Goal: Task Accomplishment & Management: Manage account settings

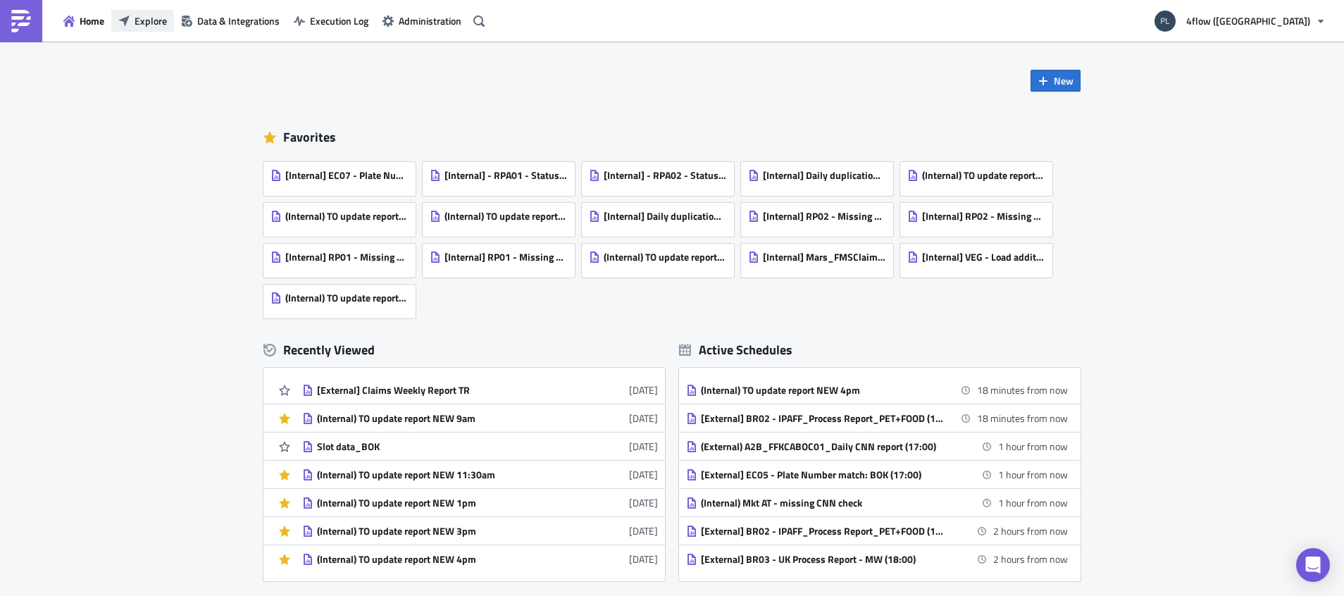
click at [138, 16] on span "Explore" at bounding box center [151, 20] width 32 height 15
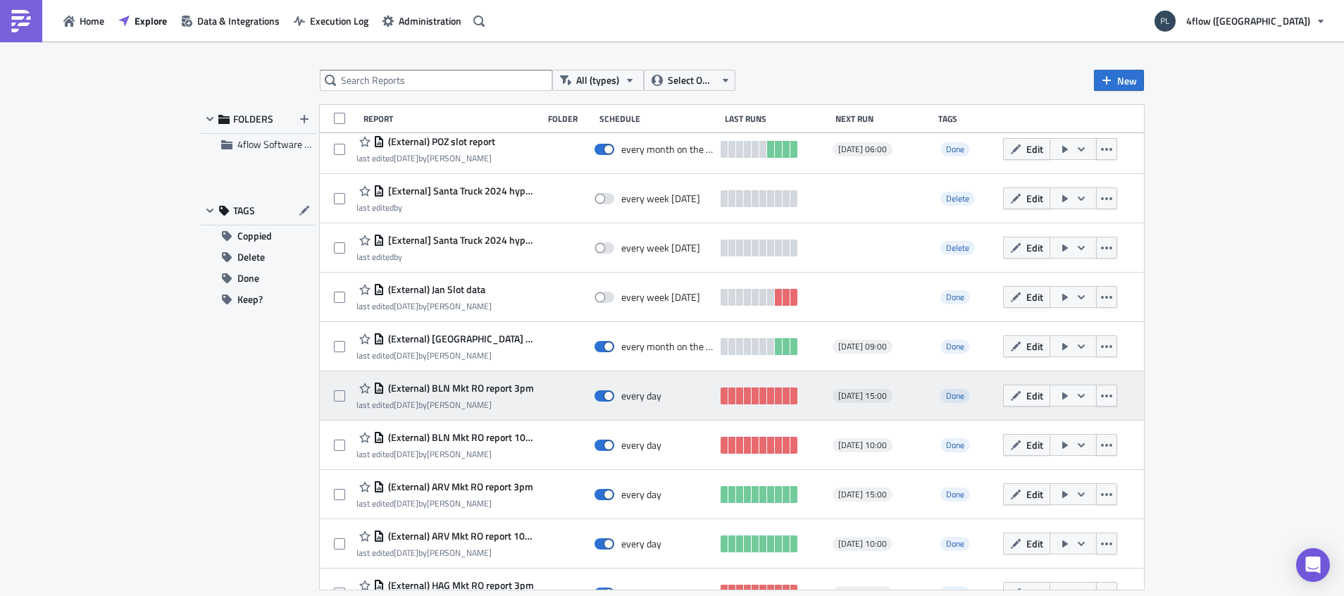
scroll to position [1692, 0]
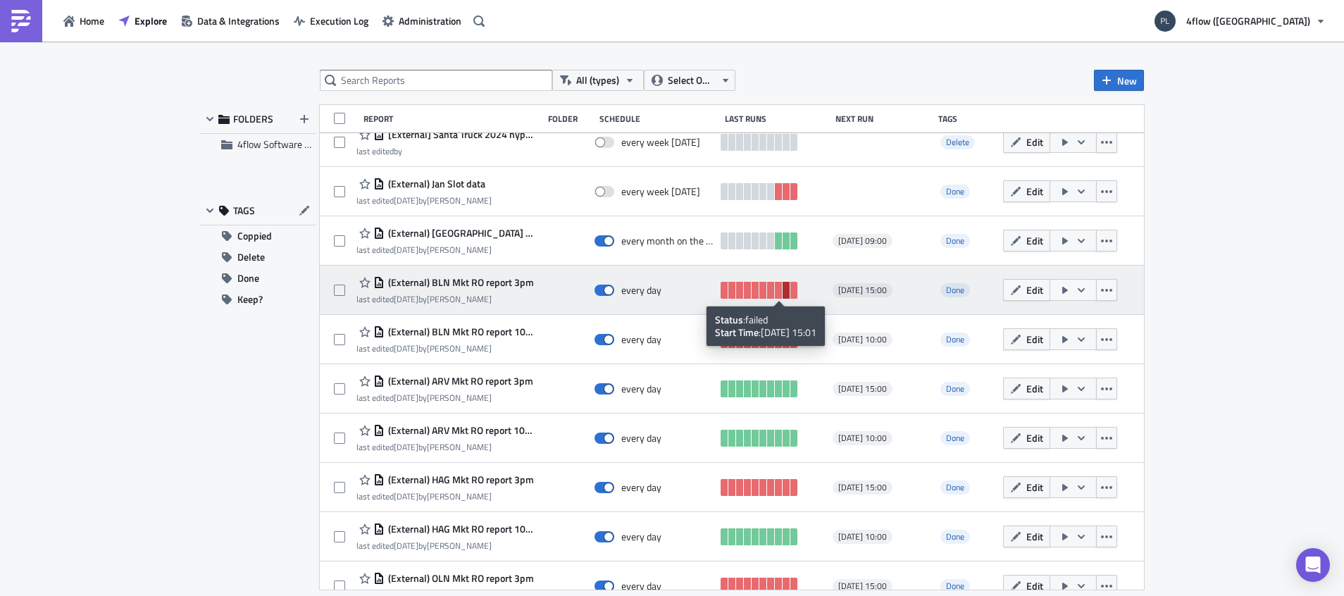
click at [782, 294] on link at bounding box center [785, 290] width 7 height 17
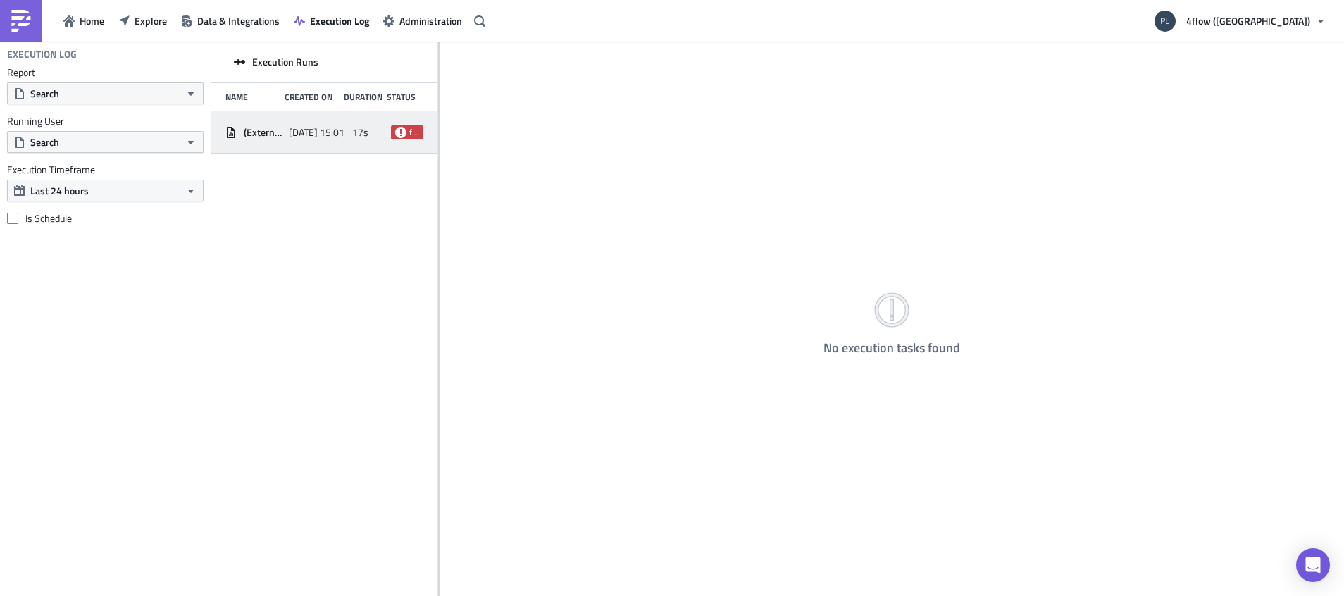
click at [244, 132] on div "(External) BLN Mkt RO report 3pm" at bounding box center [253, 132] width 56 height 13
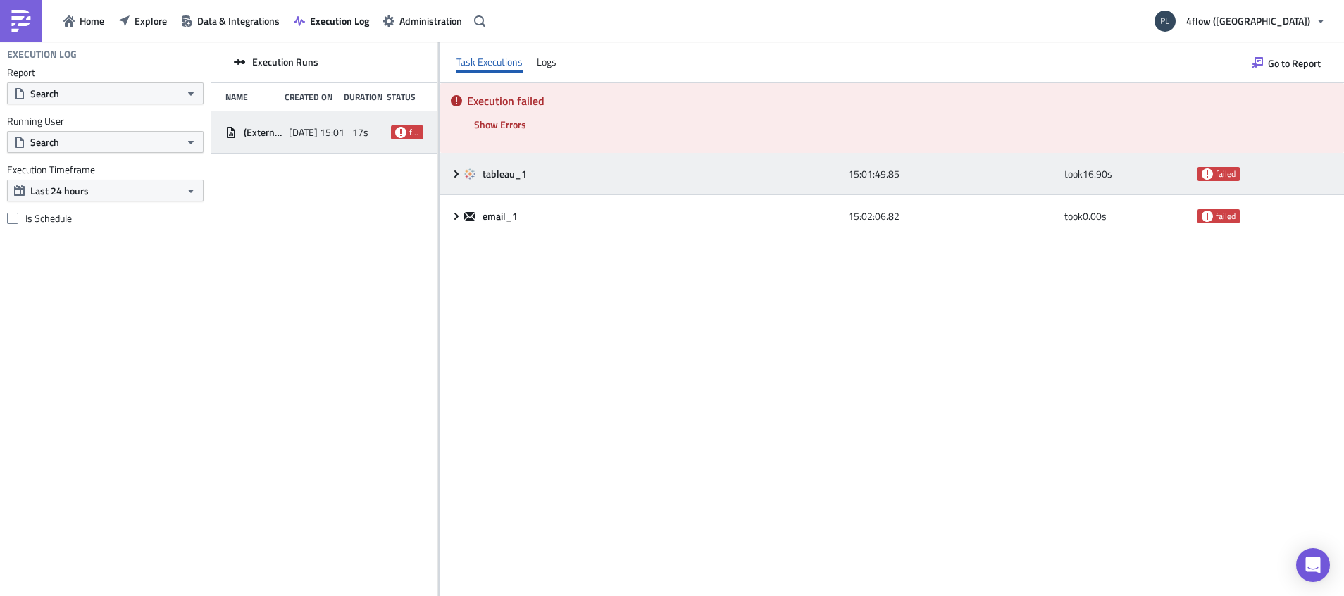
click at [456, 175] on icon at bounding box center [456, 173] width 4 height 7
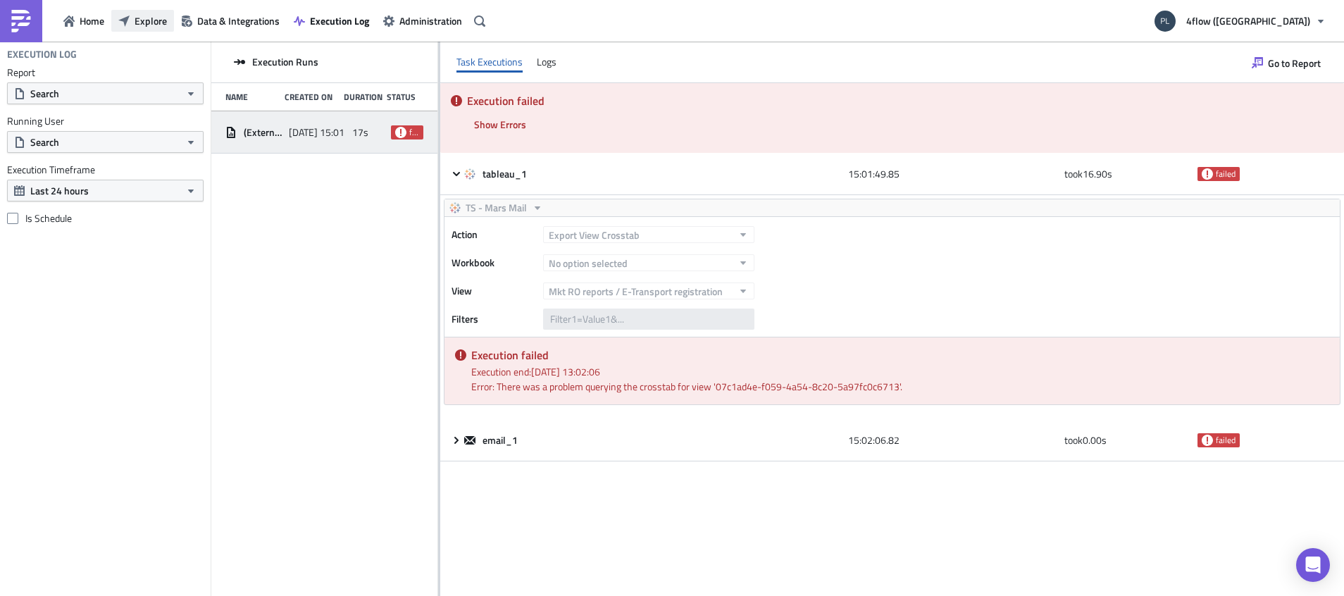
click at [146, 20] on span "Explore" at bounding box center [151, 20] width 32 height 15
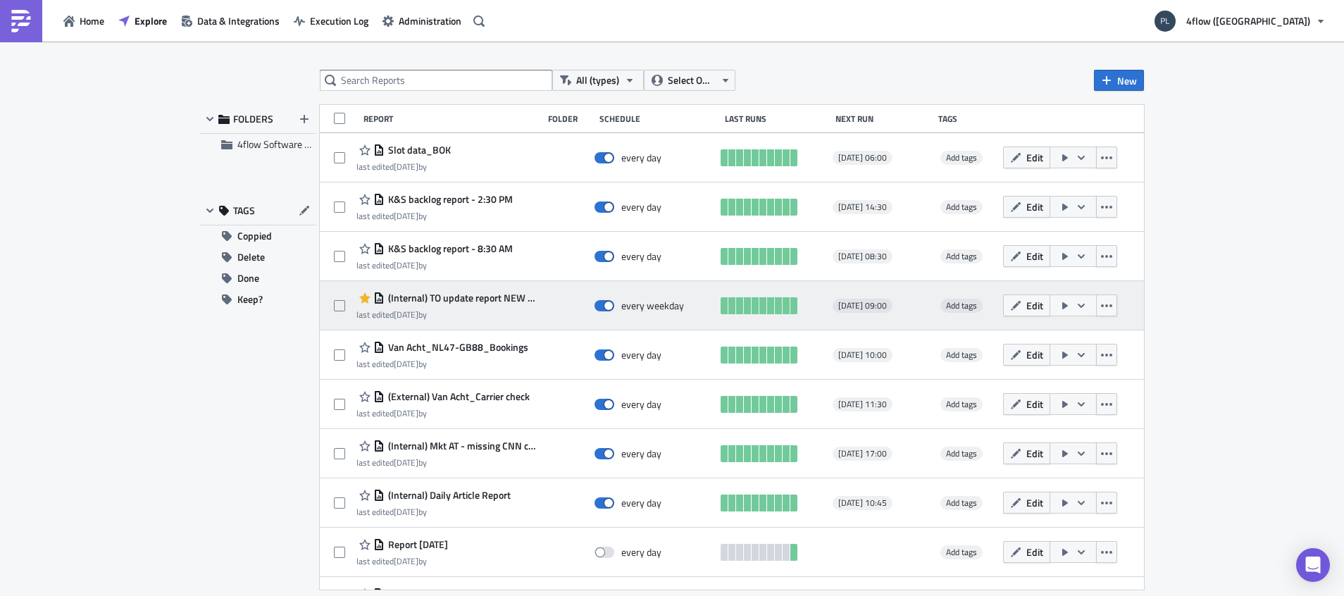
click at [1075, 304] on icon "button" at bounding box center [1080, 305] width 11 height 11
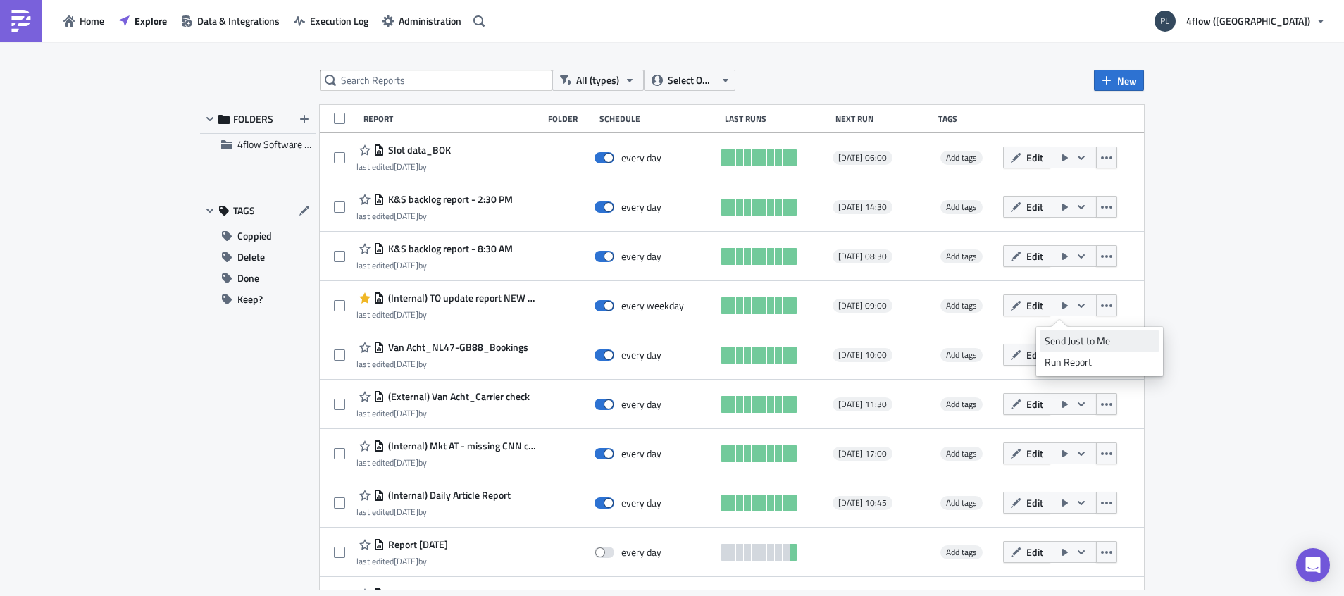
click at [1092, 342] on div "Send Just to Me" at bounding box center [1100, 341] width 110 height 14
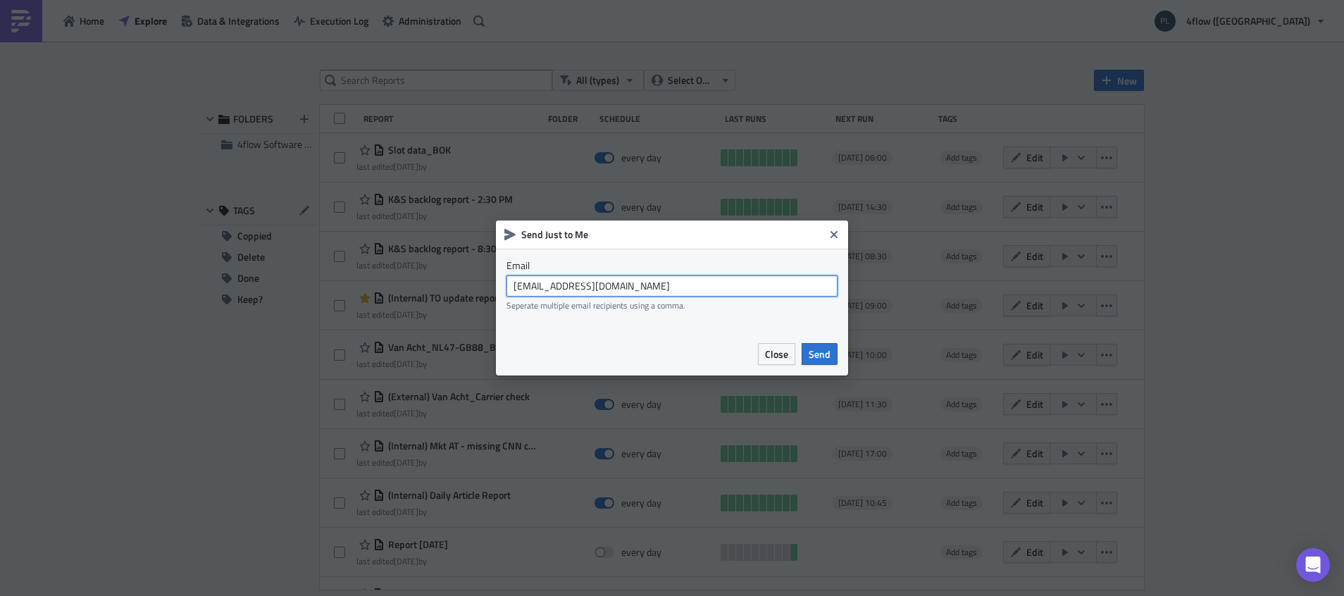
drag, startPoint x: 619, startPoint y: 285, endPoint x: 523, endPoint y: 283, distance: 96.5
click at [523, 283] on input "planning_mars@4flow.com" at bounding box center [671, 285] width 331 height 21
click at [652, 282] on input "planning_mars@4flow.com" at bounding box center [671, 285] width 331 height 21
click at [837, 233] on icon "Close" at bounding box center [833, 234] width 7 height 7
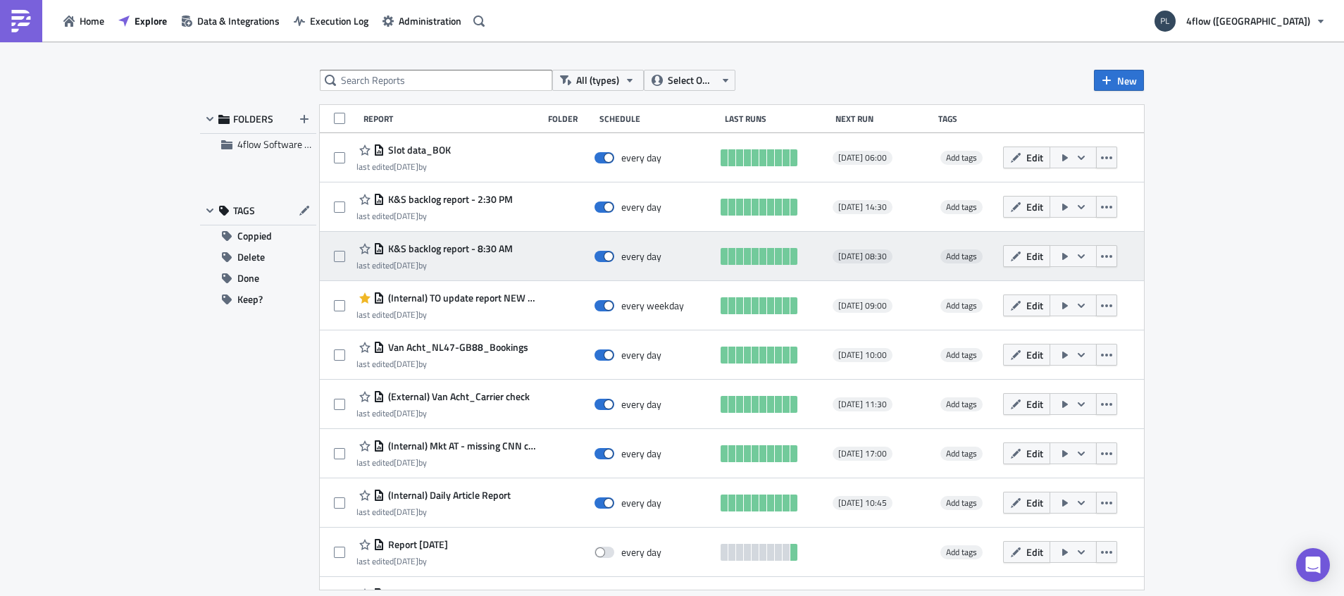
click at [1075, 261] on icon "button" at bounding box center [1080, 256] width 11 height 11
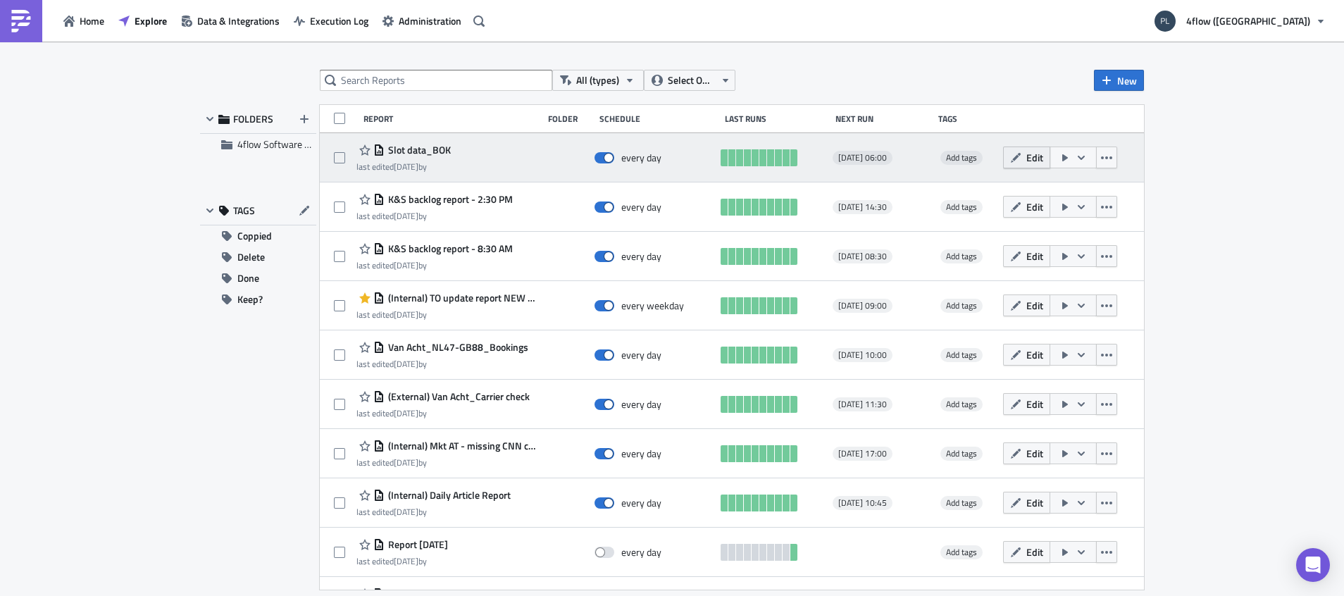
click at [1026, 158] on span "Edit" at bounding box center [1034, 157] width 17 height 15
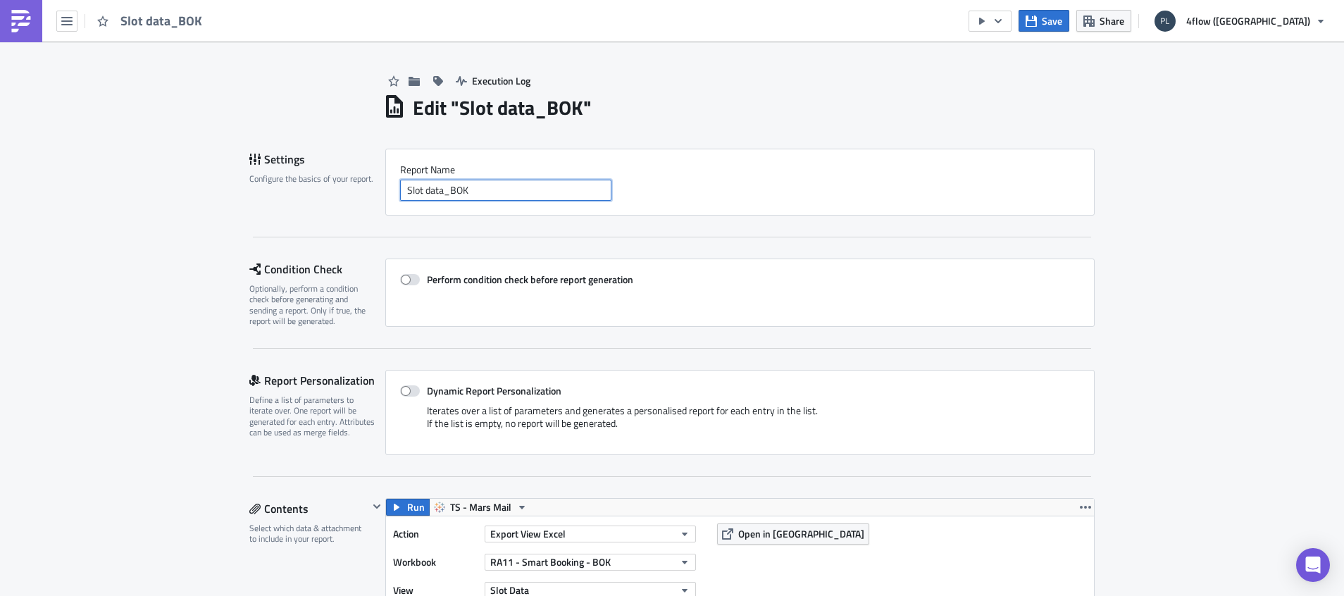
click at [462, 191] on input "Slot data_BOK" at bounding box center [505, 190] width 211 height 21
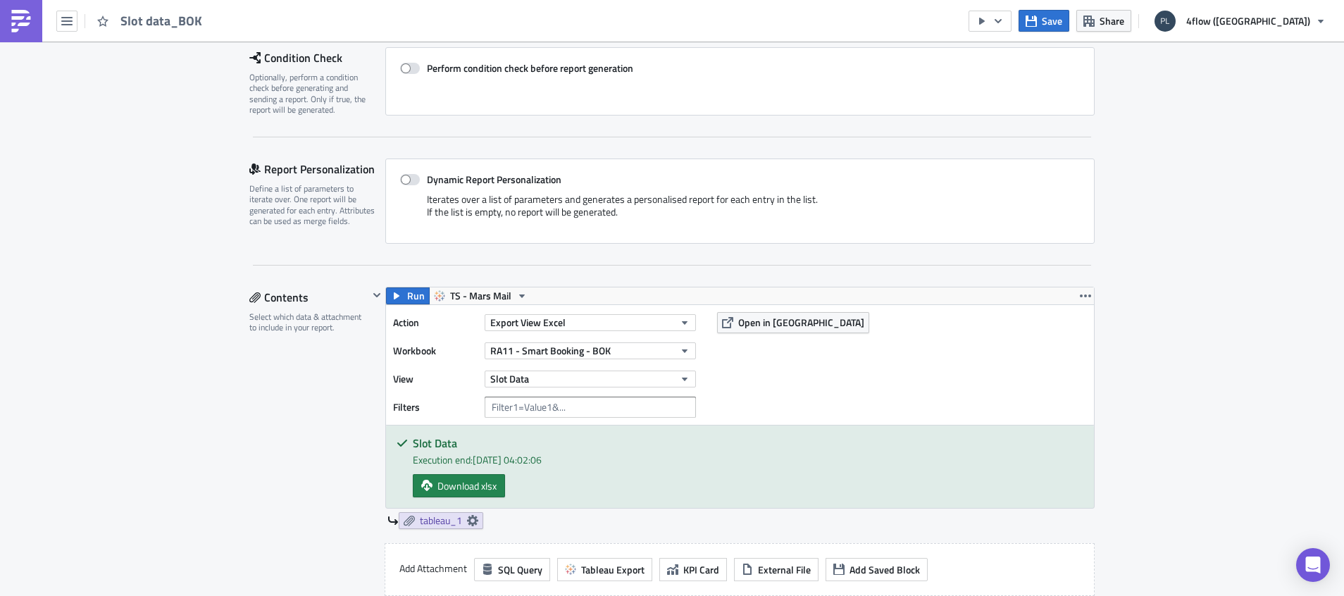
scroll to position [317, 0]
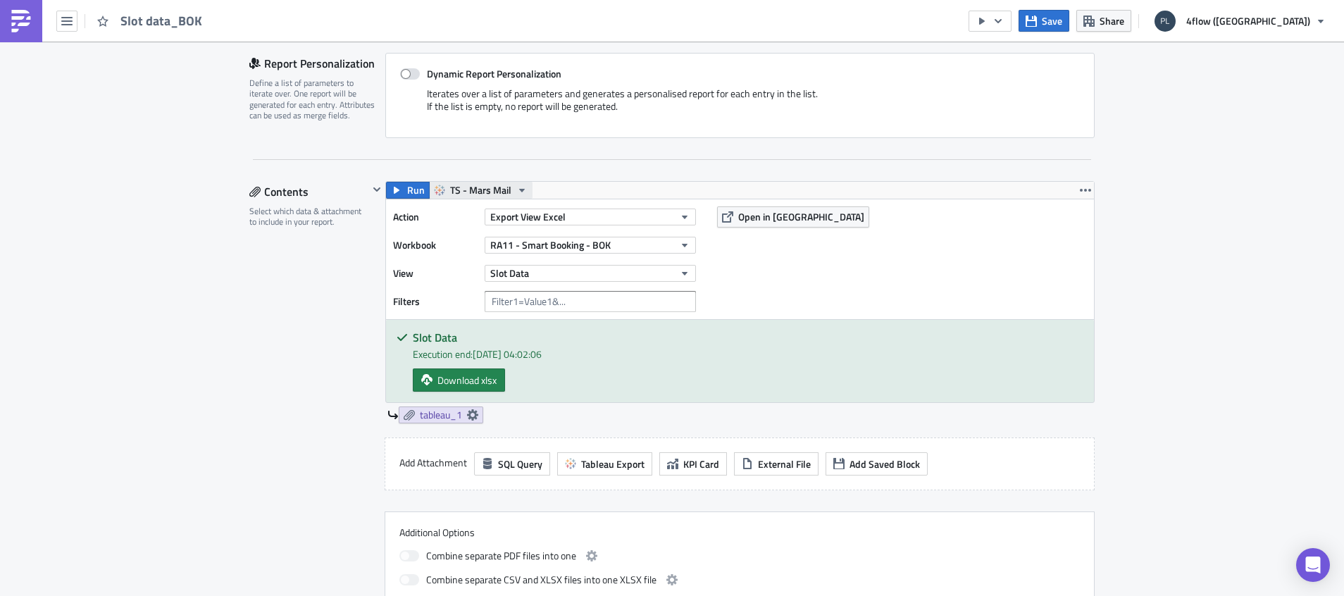
click at [506, 194] on button "TS - Mars Mail" at bounding box center [481, 190] width 104 height 17
click at [295, 299] on div "Contents Select which data & attachment to include in your report." at bounding box center [308, 395] width 119 height 429
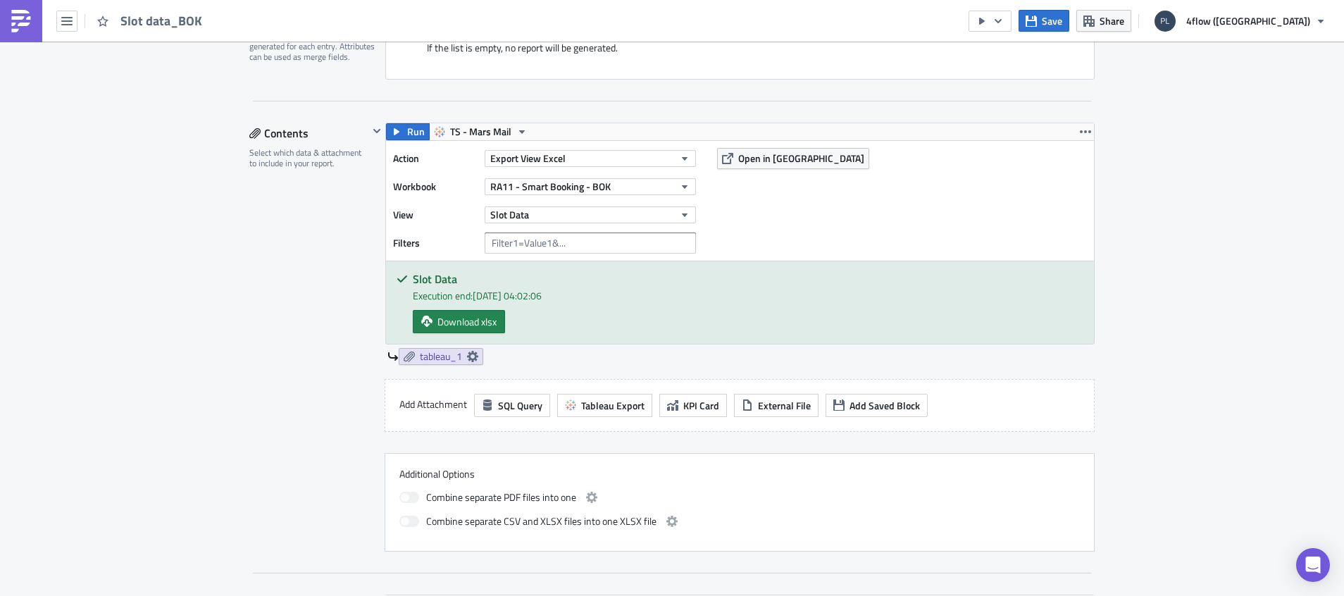
scroll to position [423, 0]
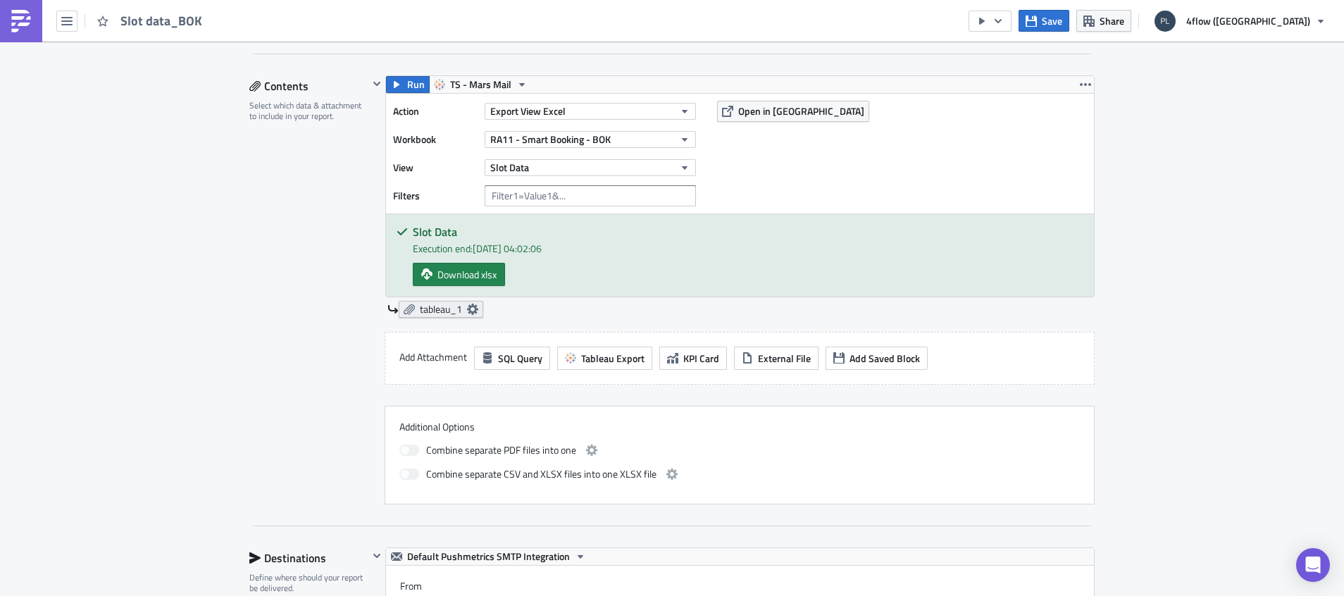
click at [468, 311] on icon at bounding box center [472, 309] width 11 height 11
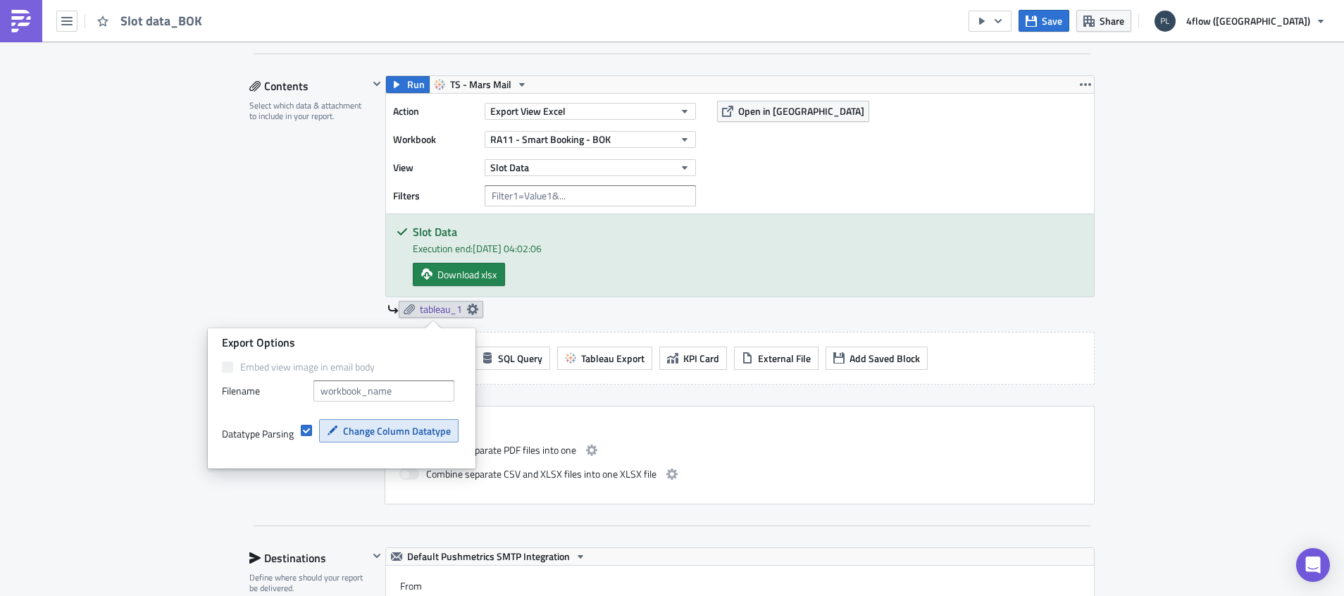
click at [379, 430] on span "Change Column Datatype" at bounding box center [397, 430] width 108 height 15
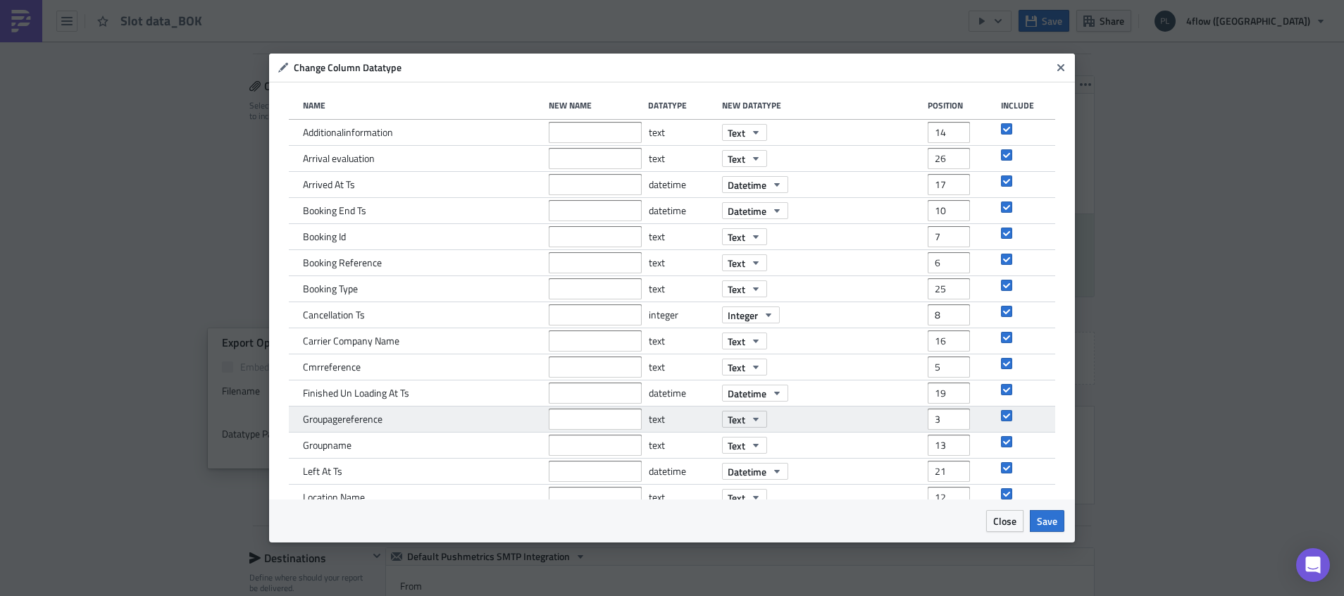
scroll to position [0, 0]
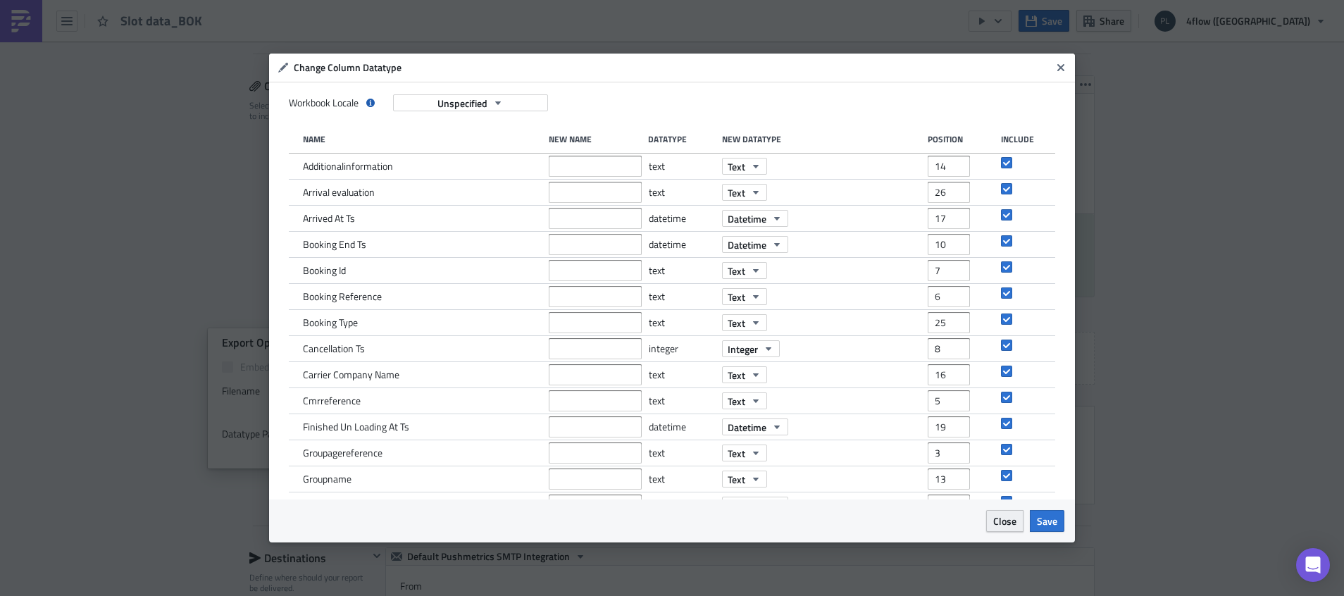
click at [1006, 524] on span "Close" at bounding box center [1004, 520] width 23 height 15
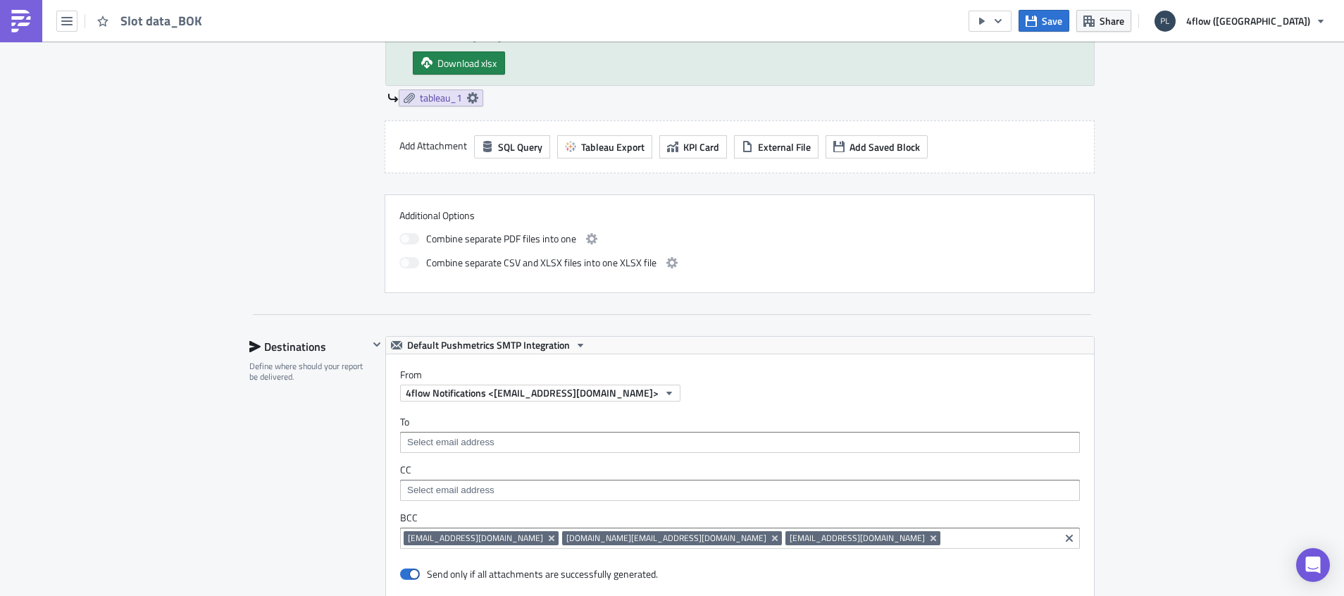
click at [108, 435] on div "Execution Log Edit " Slot data_BOK " Settings Configure the basics of your repo…" at bounding box center [672, 312] width 1344 height 1809
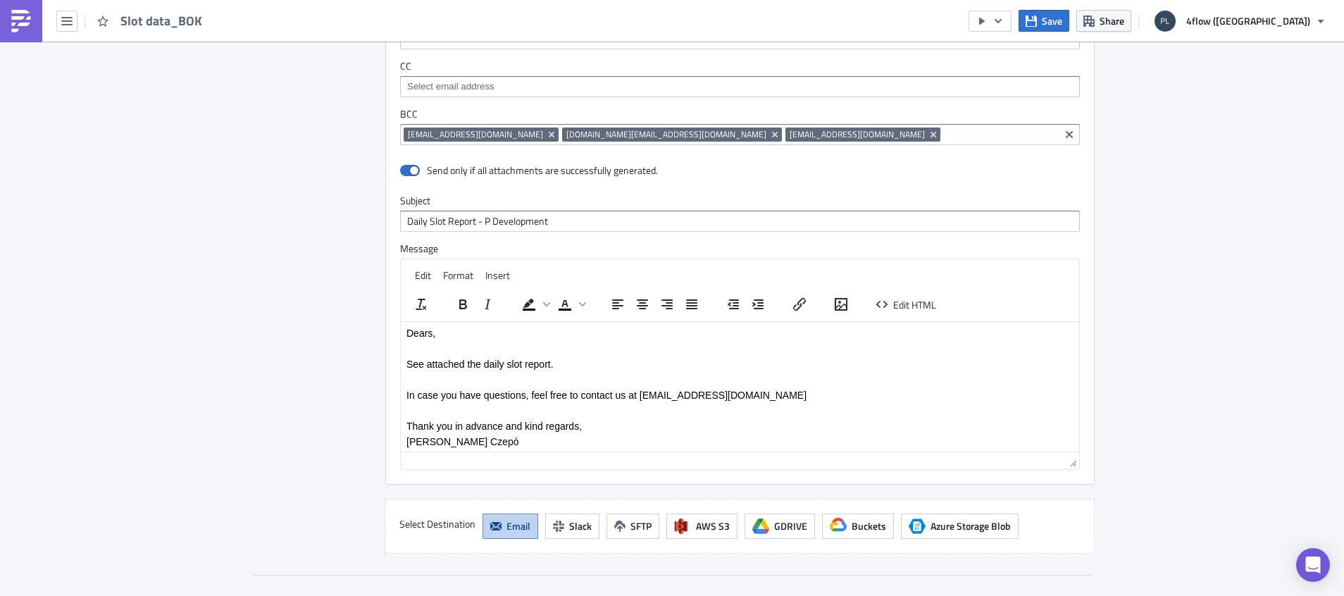
scroll to position [1056, 0]
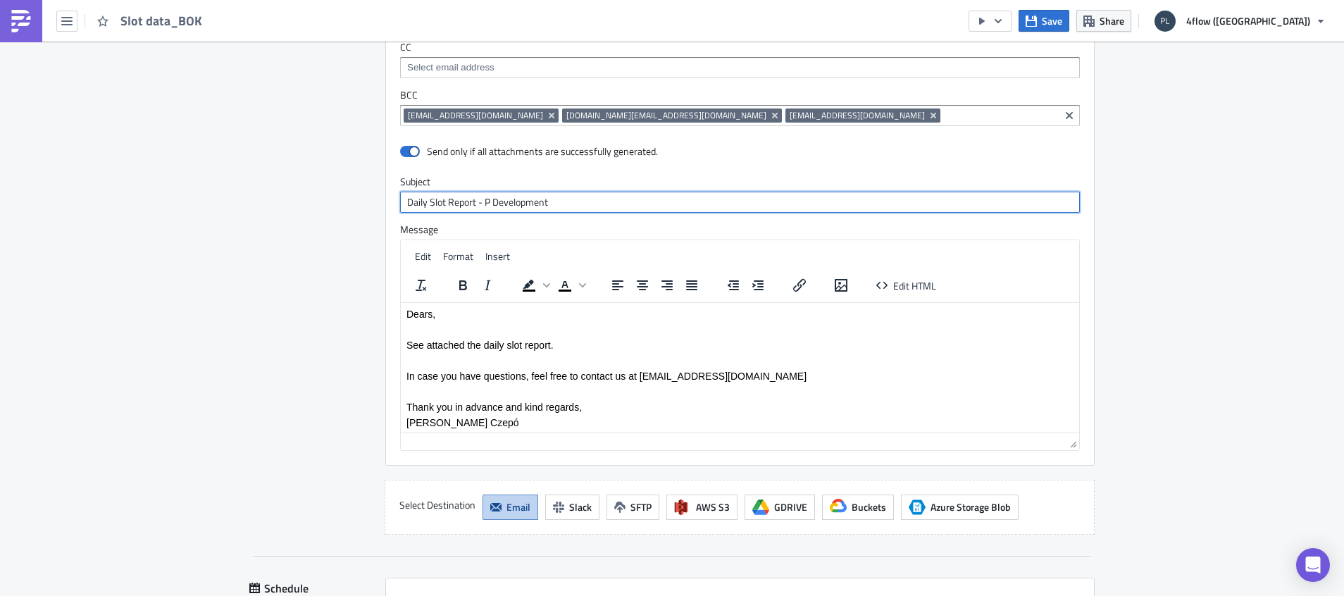
click at [561, 201] on input "Daily Slot Report - P Development" at bounding box center [740, 202] width 680 height 21
click at [619, 393] on p "Rich Text Area. Press ALT-0 for help." at bounding box center [739, 390] width 667 height 11
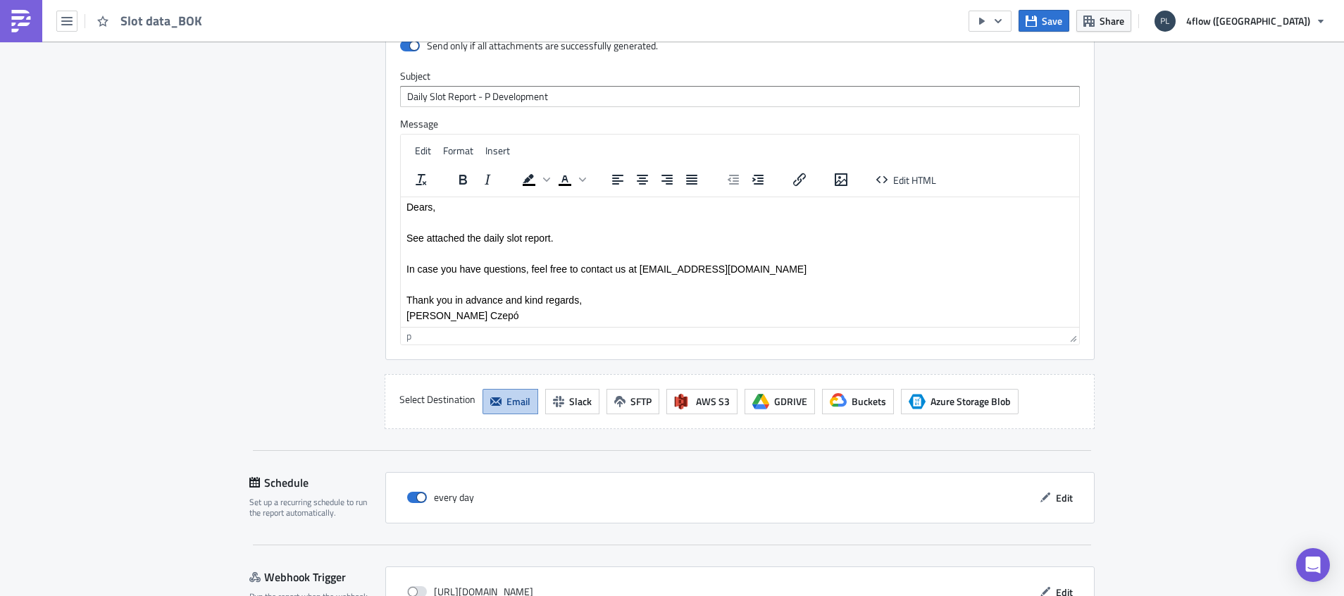
scroll to position [1253, 0]
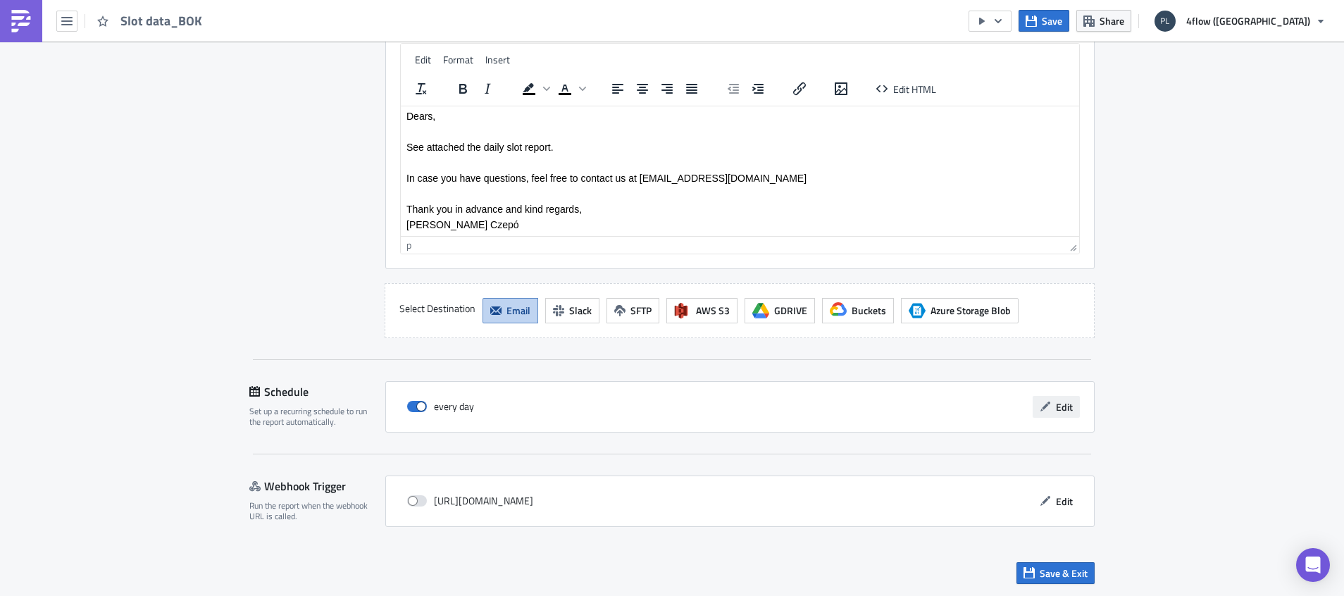
click at [1056, 407] on span "Edit" at bounding box center [1064, 406] width 17 height 15
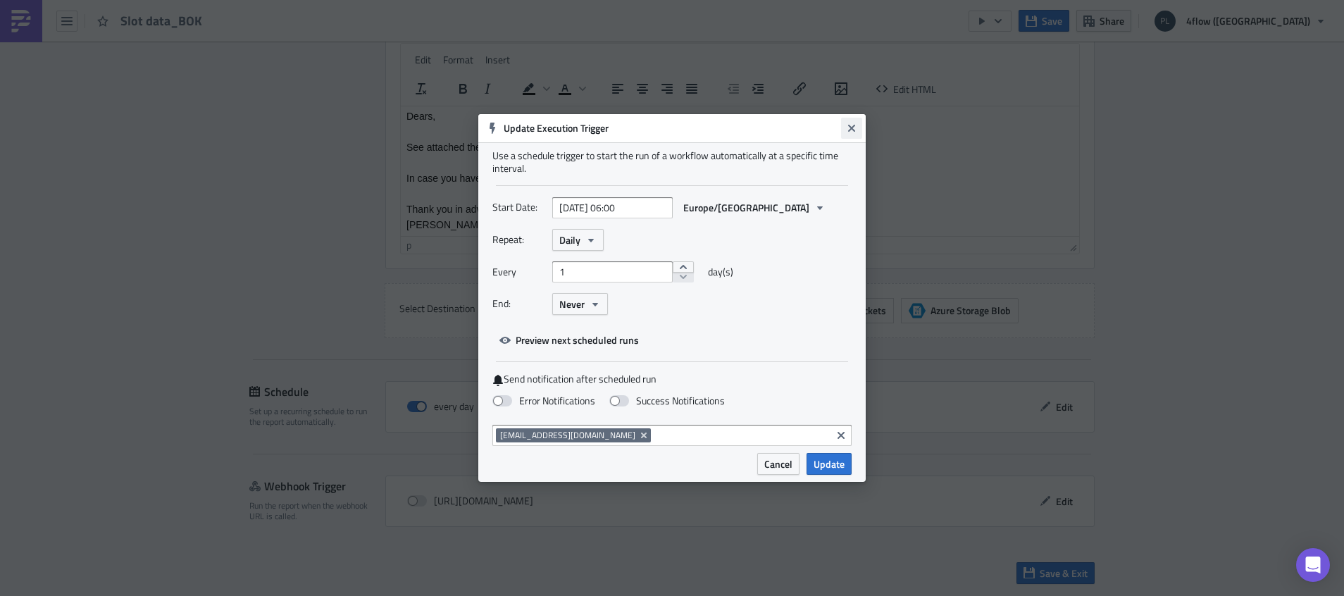
click at [853, 130] on icon "Close" at bounding box center [851, 128] width 7 height 7
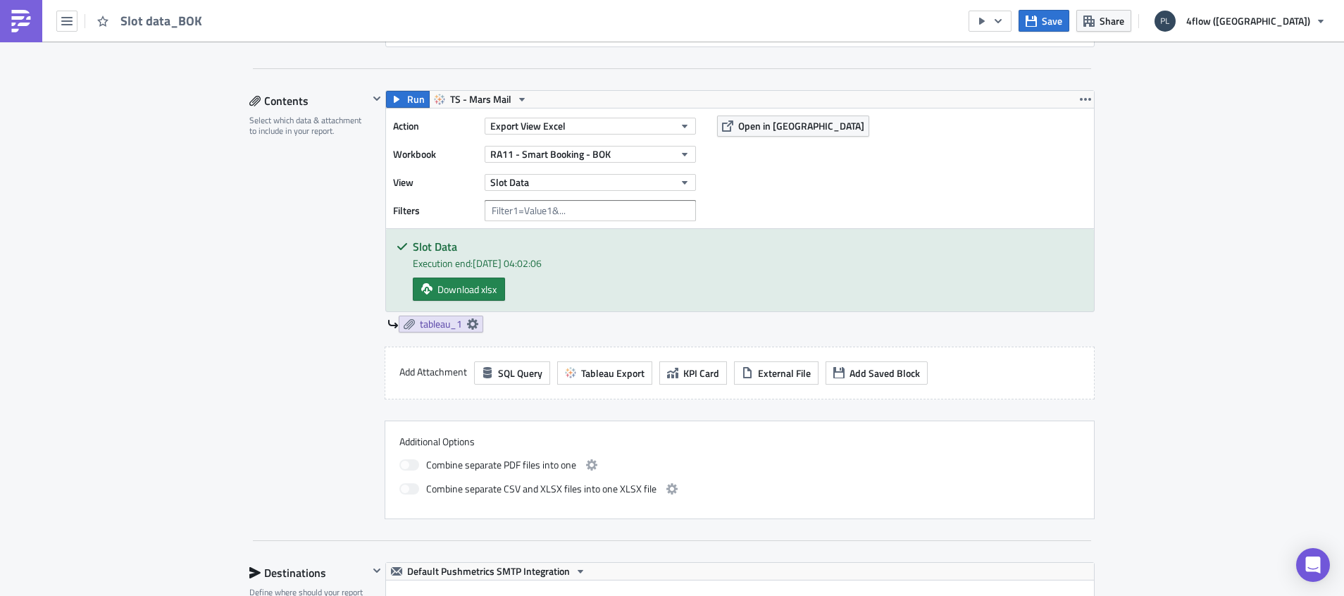
scroll to position [0, 0]
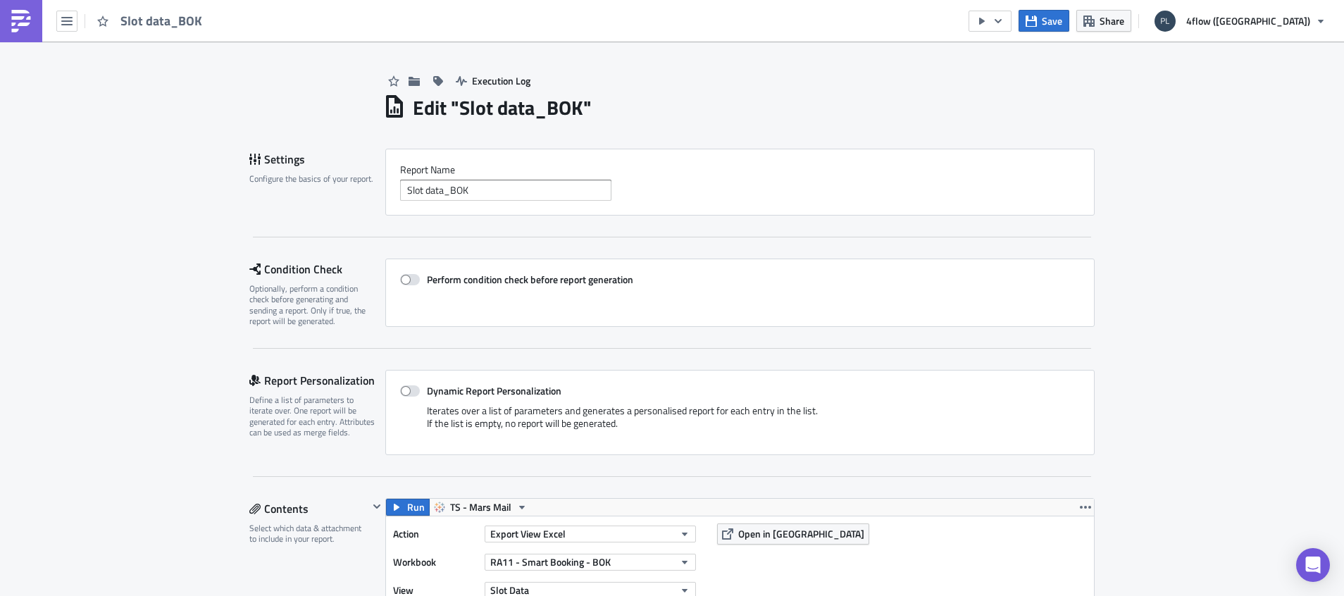
click at [142, 13] on span "Slot data_BOK" at bounding box center [161, 21] width 83 height 16
click at [65, 23] on icon "button" at bounding box center [66, 20] width 11 height 11
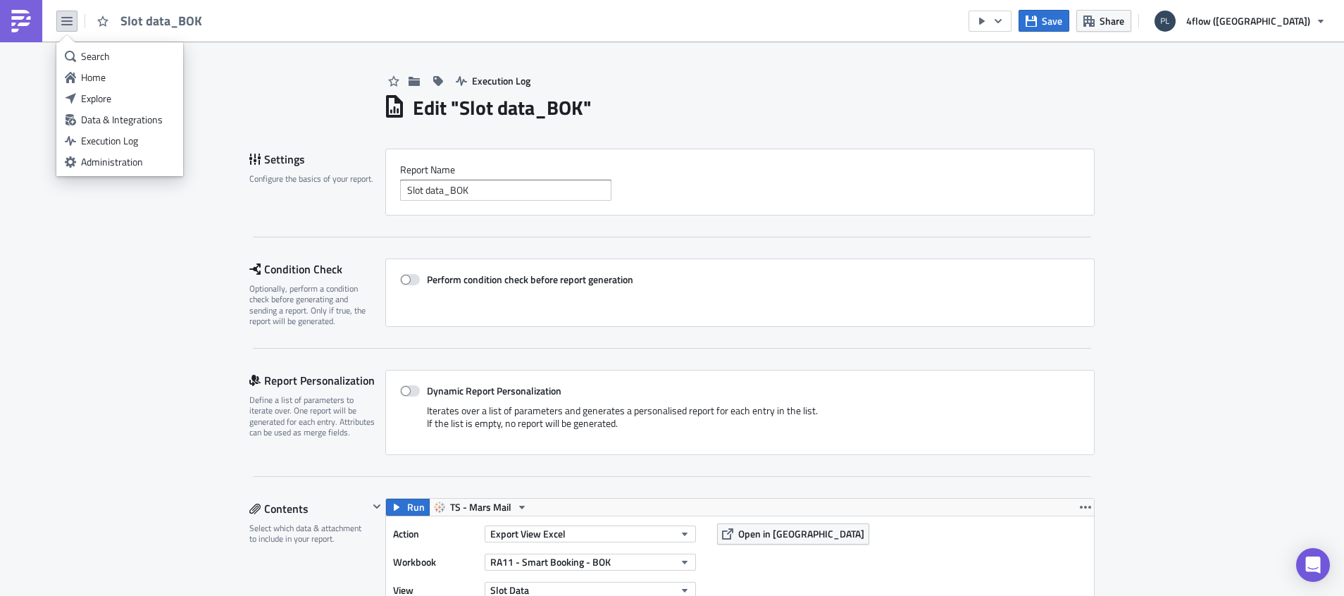
click at [118, 89] on link "Explore" at bounding box center [120, 98] width 120 height 21
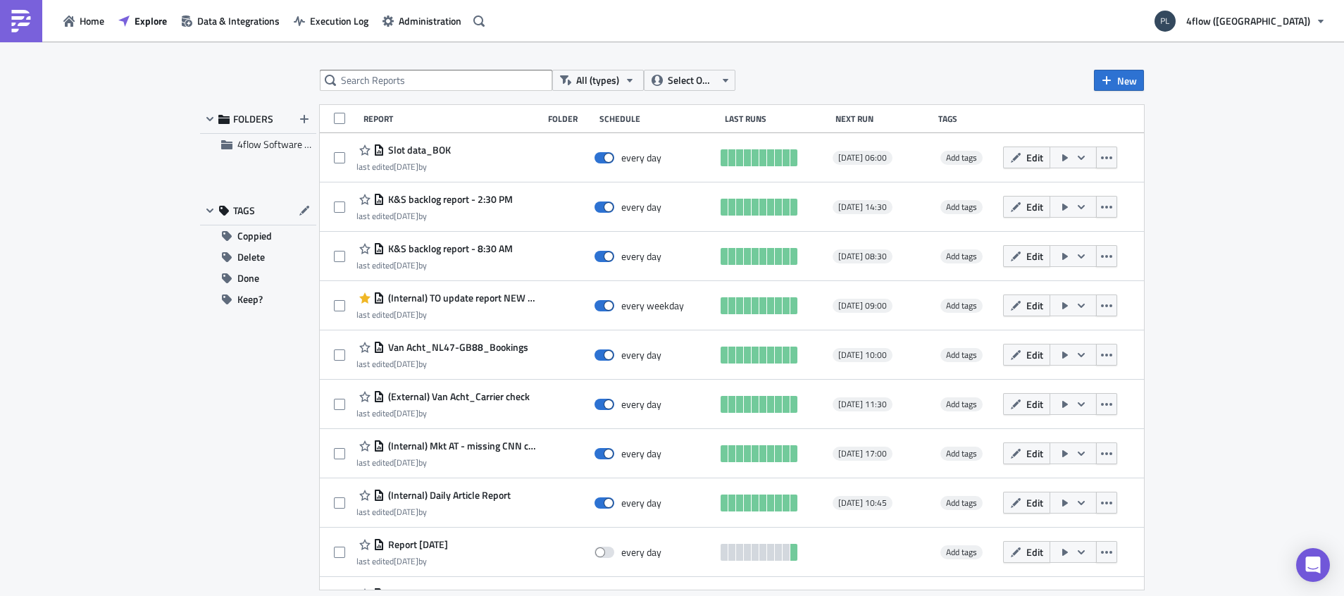
click at [1264, 143] on div "All (types) Select Owner New FOLDERS 4flow Software KAM TAGS Coppied Delete Don…" at bounding box center [672, 320] width 1344 height 556
